Goal: Transaction & Acquisition: Purchase product/service

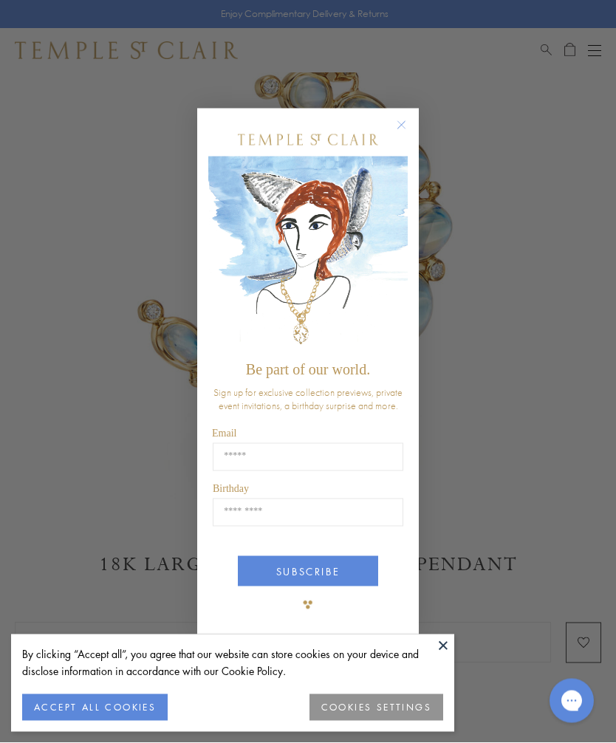
scroll to position [182, 0]
click at [398, 134] on circle "Close dialog" at bounding box center [402, 126] width 18 height 18
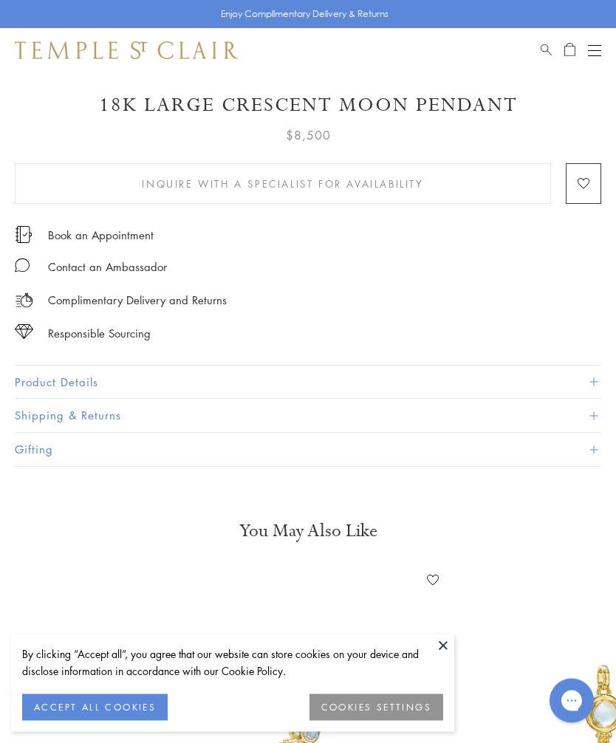
scroll to position [641, 0]
click at [594, 371] on button "Product Details" at bounding box center [308, 382] width 587 height 33
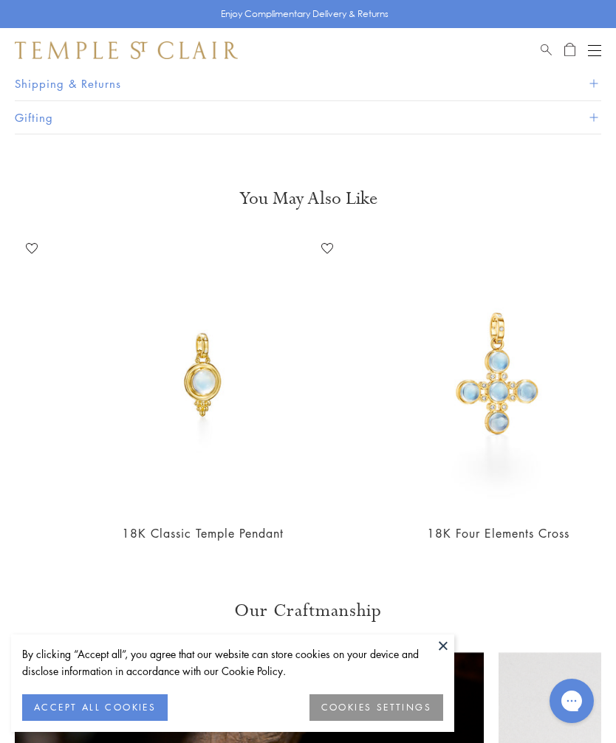
scroll to position [0, 402]
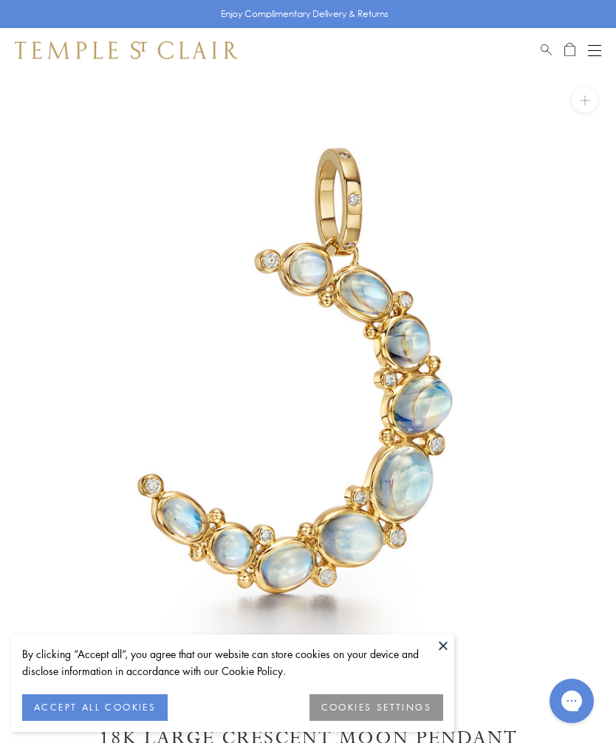
scroll to position [0, 0]
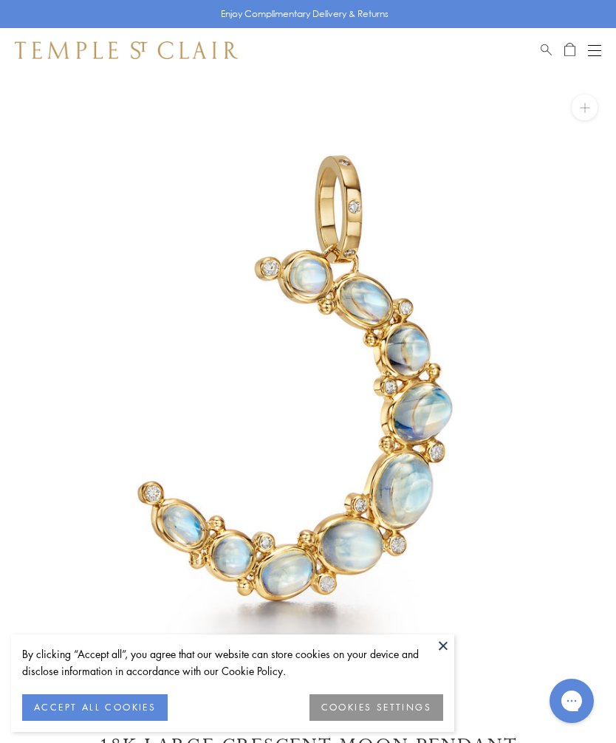
click at [596, 52] on button "Open navigation" at bounding box center [594, 50] width 13 height 18
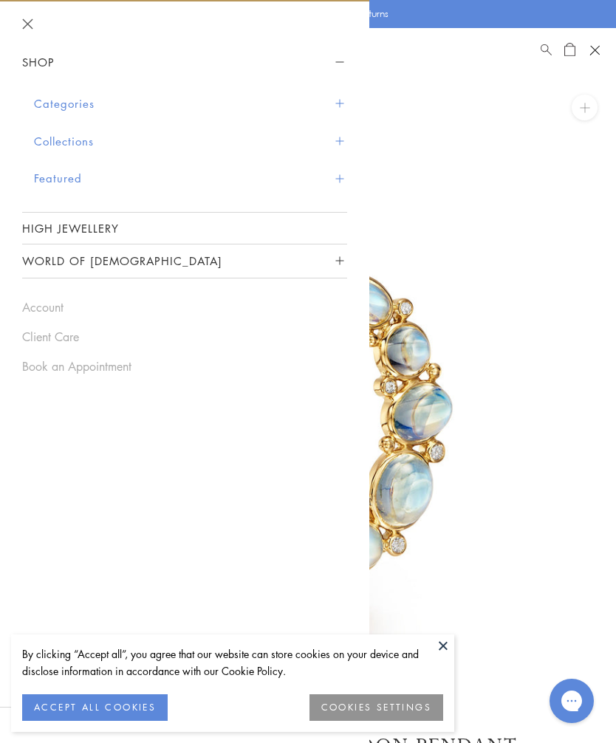
click at [333, 106] on button "Categories" at bounding box center [190, 104] width 313 height 38
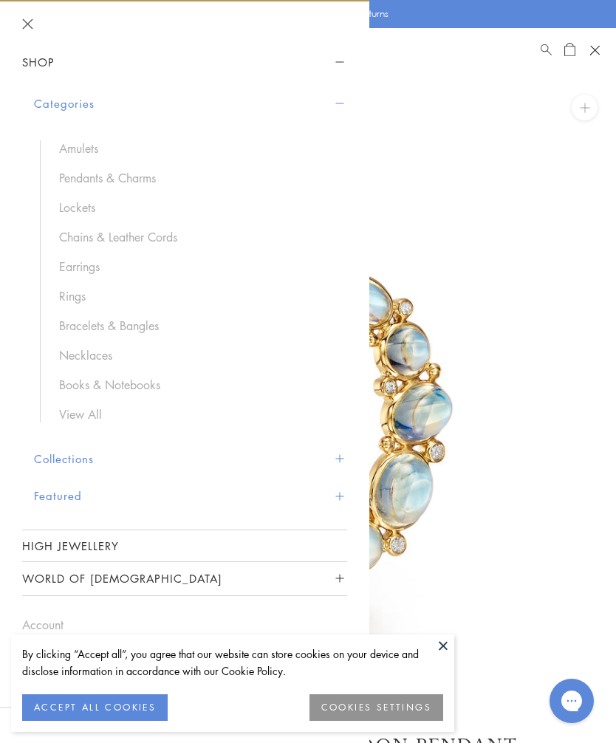
click at [89, 298] on link "Rings" at bounding box center [195, 296] width 273 height 16
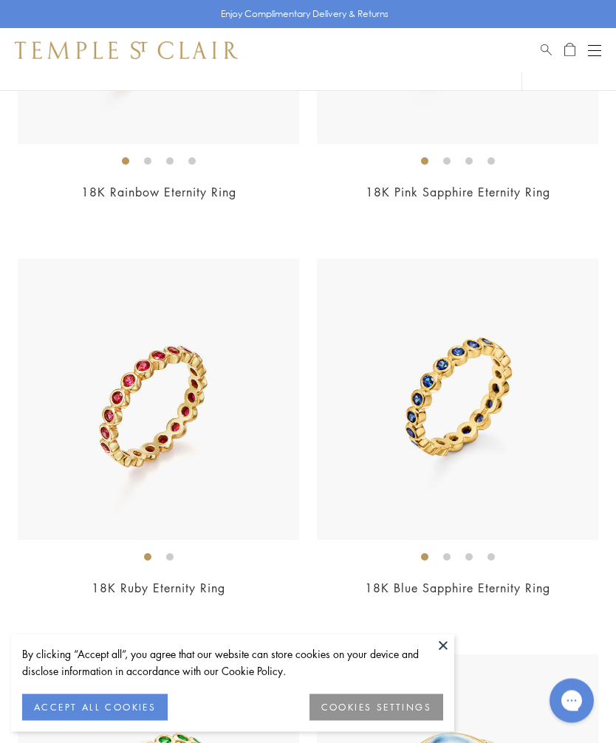
scroll to position [7125, 0]
click at [525, 580] on link "18K Blue Sapphire Eternity Ring" at bounding box center [457, 588] width 185 height 16
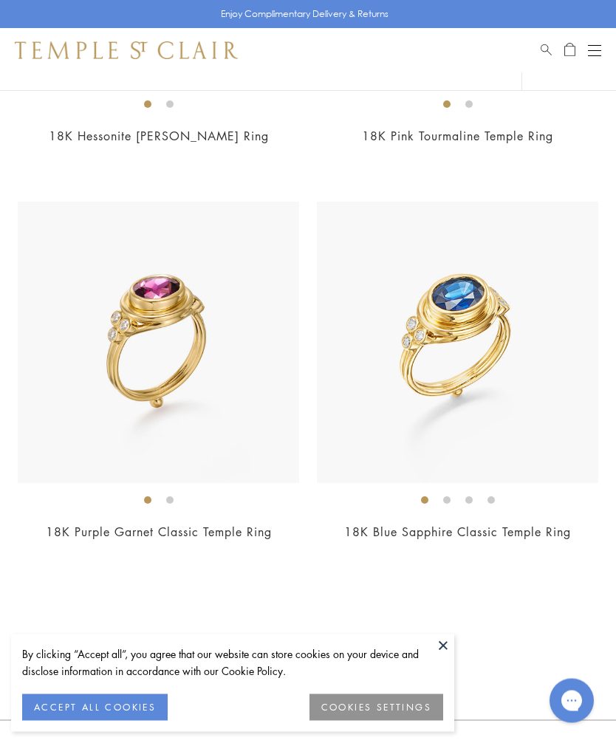
scroll to position [9165, 0]
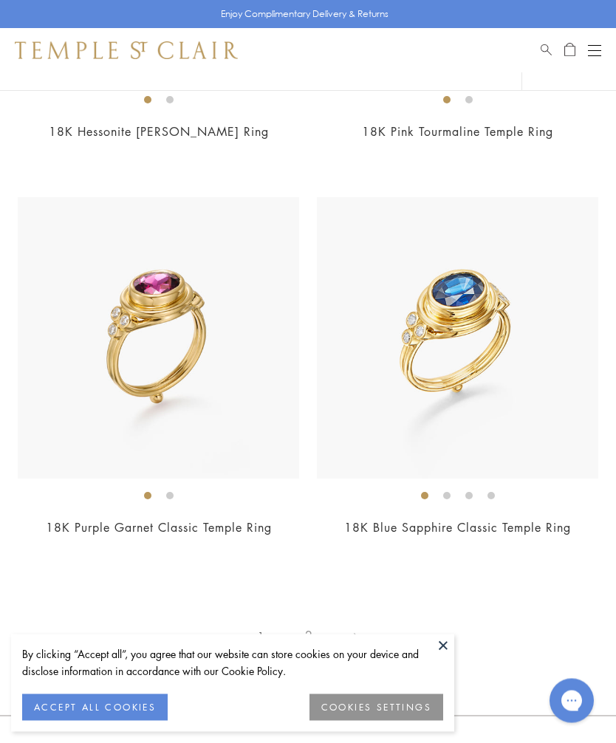
click at [527, 520] on link "18K Blue Sapphire Classic Temple Ring" at bounding box center [457, 528] width 227 height 16
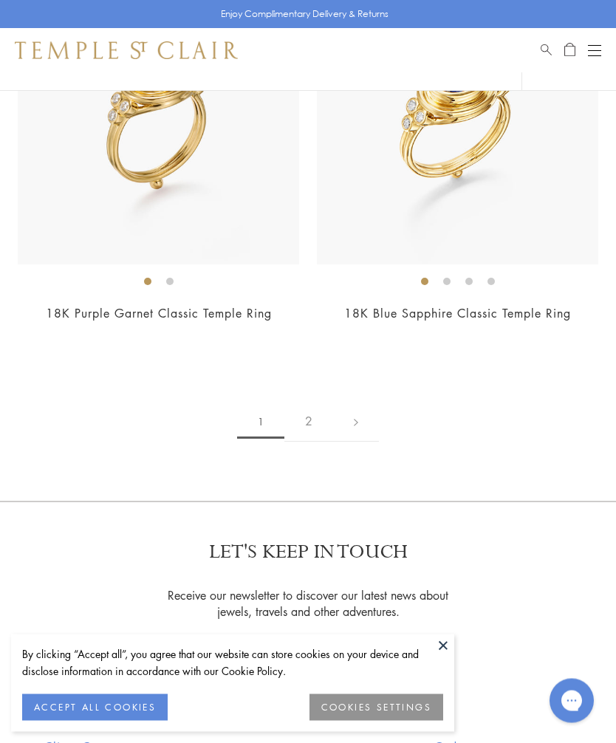
scroll to position [9377, 0]
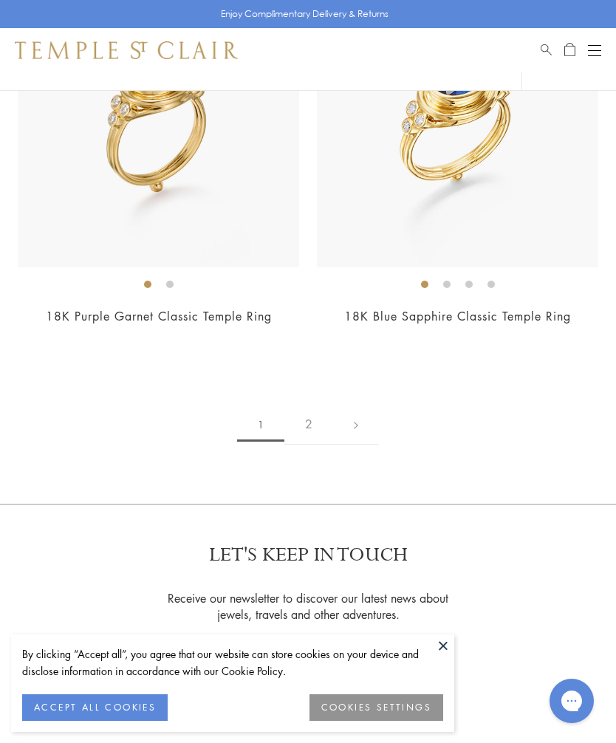
click at [307, 416] on link "2" at bounding box center [308, 424] width 49 height 41
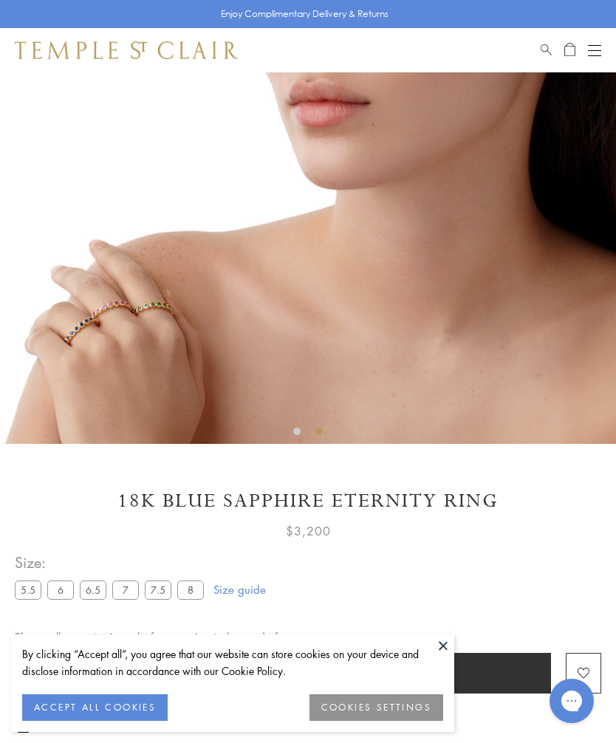
scroll to position [197, 0]
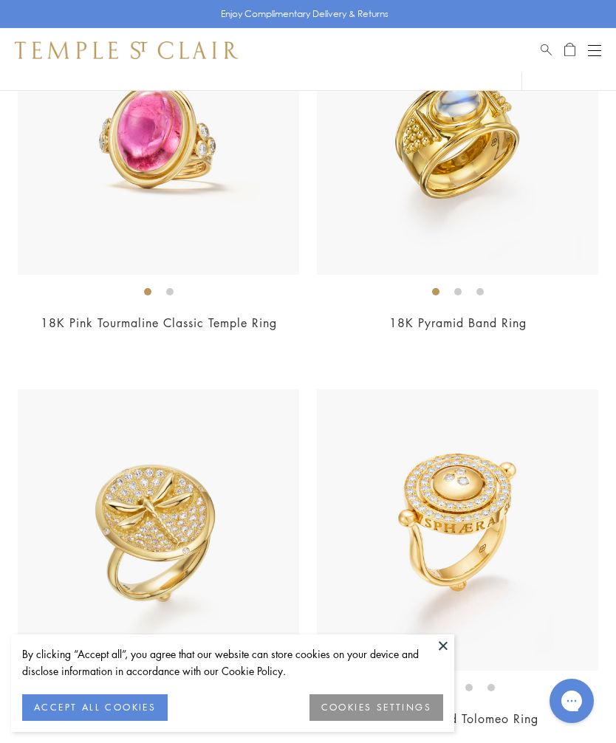
scroll to position [1071, 0]
